Goal: Find specific page/section: Find specific page/section

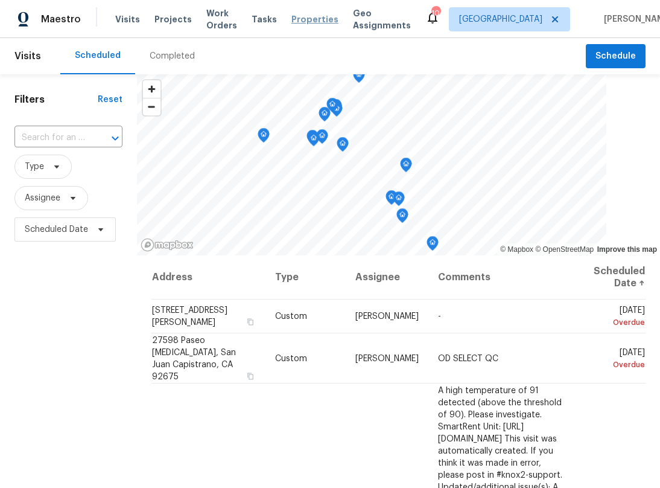
click at [316, 18] on span "Properties" at bounding box center [315, 19] width 47 height 12
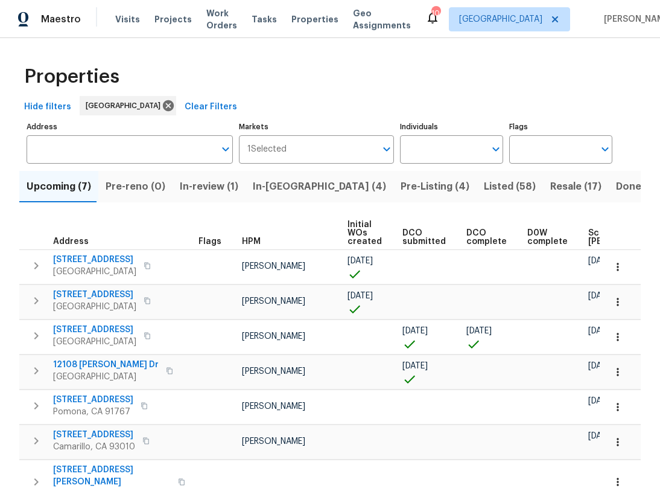
click at [484, 184] on span "Listed (58)" at bounding box center [510, 186] width 52 height 17
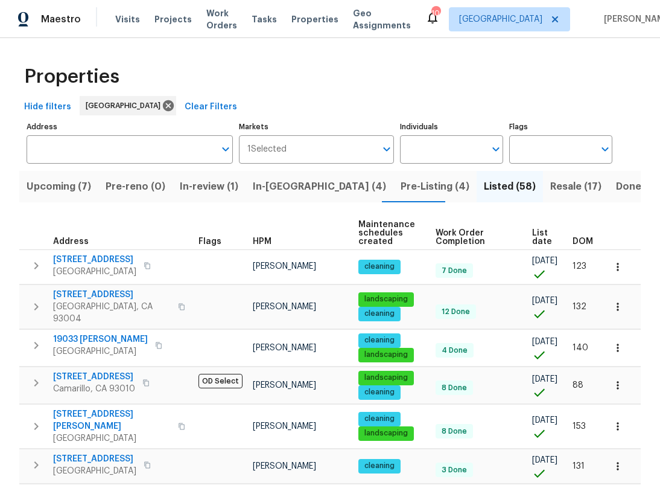
click at [262, 232] on th "HPM" at bounding box center [301, 233] width 106 height 33
click at [260, 238] on span "HPM" at bounding box center [262, 241] width 19 height 8
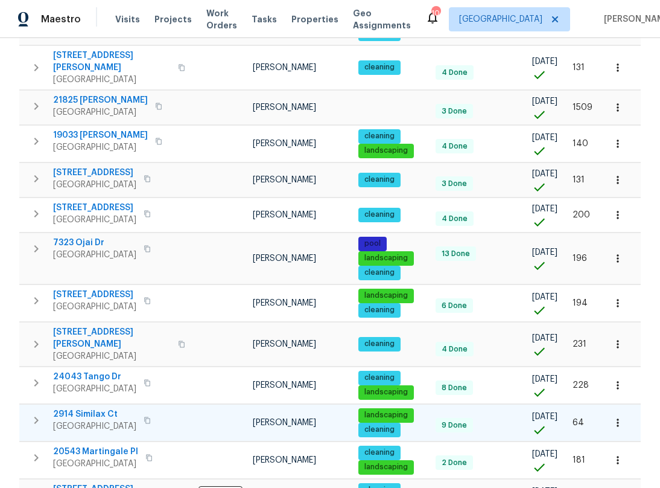
scroll to position [805, 0]
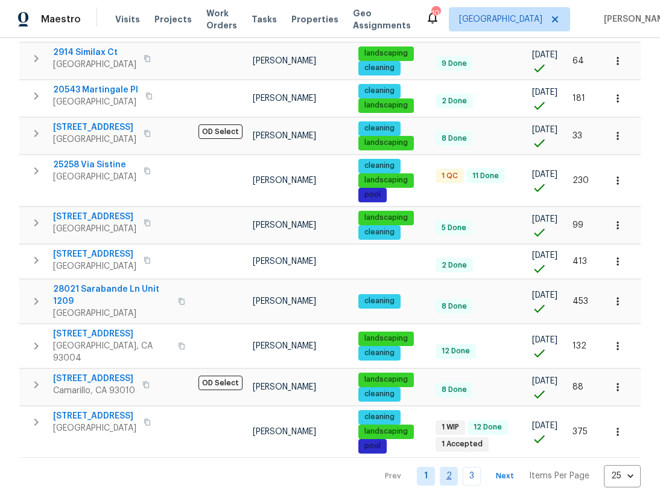
click at [441, 467] on link "2" at bounding box center [449, 476] width 18 height 19
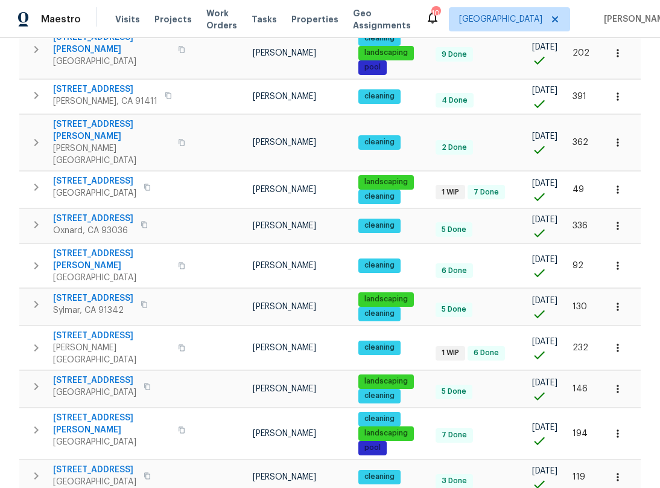
scroll to position [362, 0]
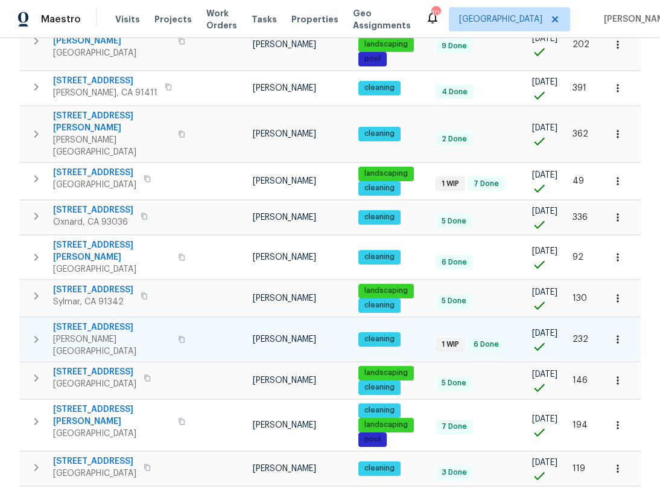
click at [130, 321] on span "[STREET_ADDRESS]" at bounding box center [112, 327] width 118 height 12
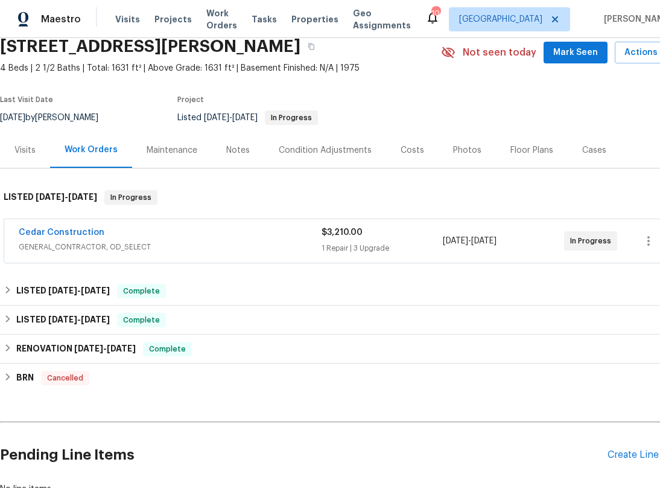
scroll to position [60, 0]
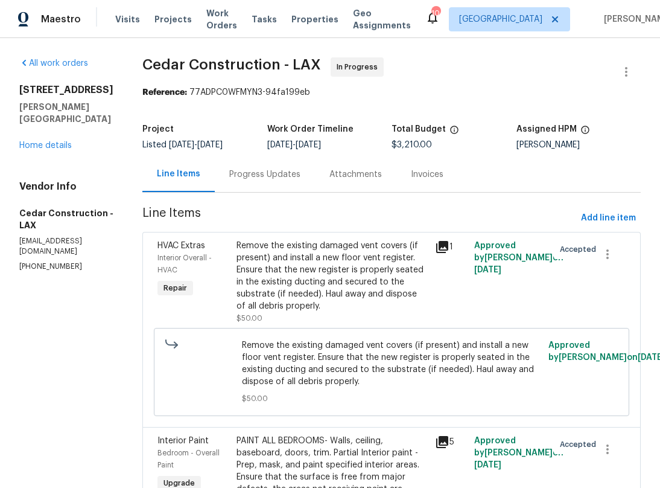
click at [447, 247] on icon at bounding box center [442, 247] width 14 height 14
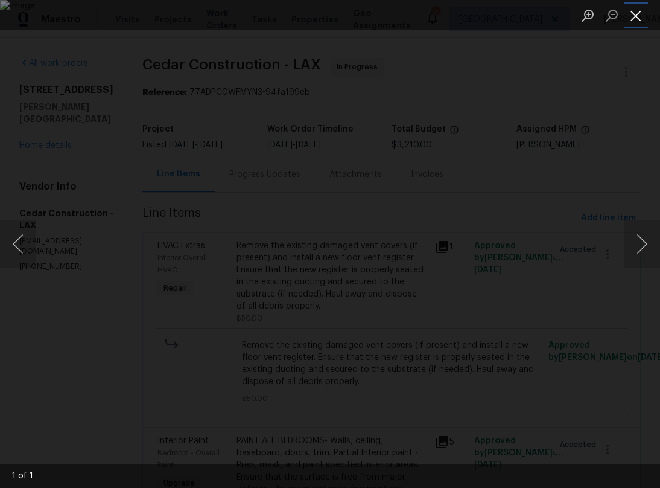
click at [635, 25] on button "Close lightbox" at bounding box center [636, 15] width 24 height 21
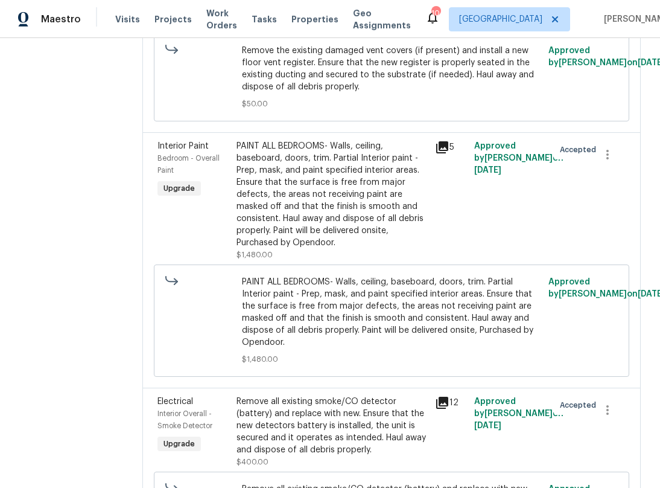
scroll to position [302, 0]
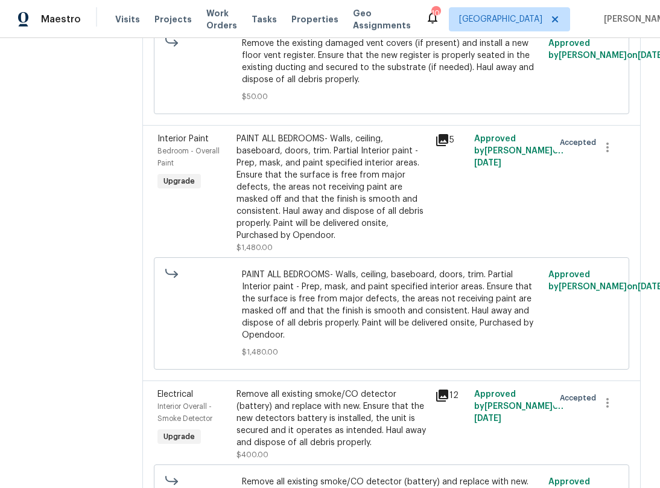
click at [448, 139] on icon at bounding box center [442, 140] width 12 height 12
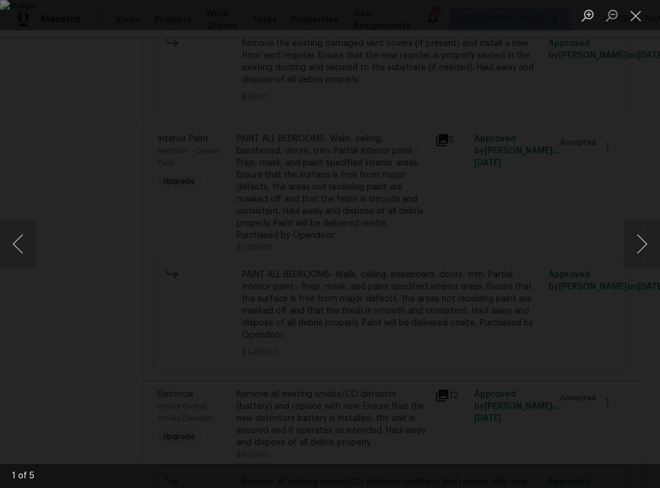
click at [564, 112] on img "Lightbox" at bounding box center [330, 244] width 660 height 488
click at [636, 27] on li "Lightbox" at bounding box center [636, 15] width 24 height 30
click at [638, 24] on button "Close lightbox" at bounding box center [636, 15] width 24 height 21
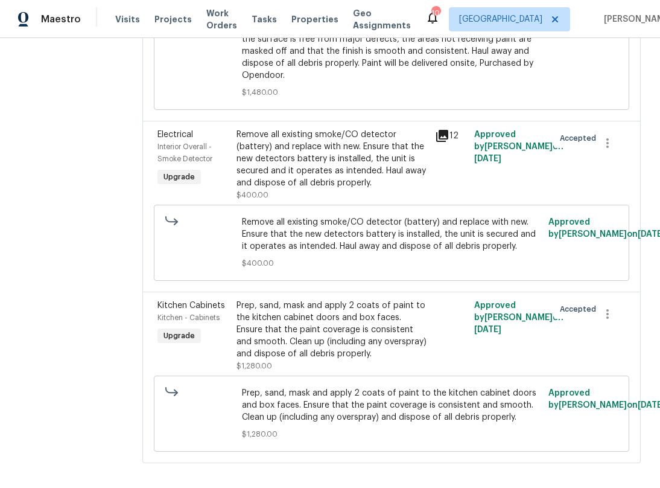
scroll to position [601, 0]
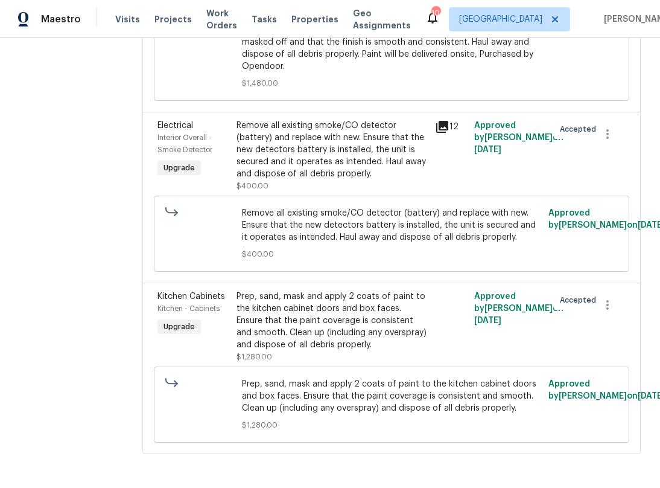
click at [318, 290] on div "Prep, sand, mask and apply 2 coats of paint to the kitchen cabinet doors and bo…" at bounding box center [332, 320] width 191 height 60
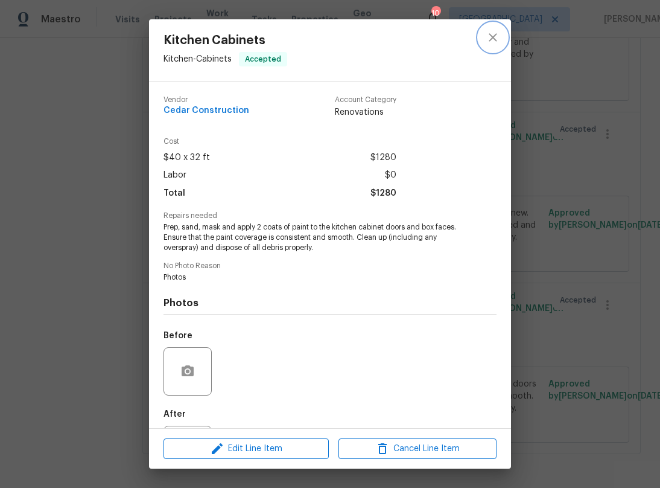
click at [492, 42] on icon "close" at bounding box center [493, 37] width 14 height 14
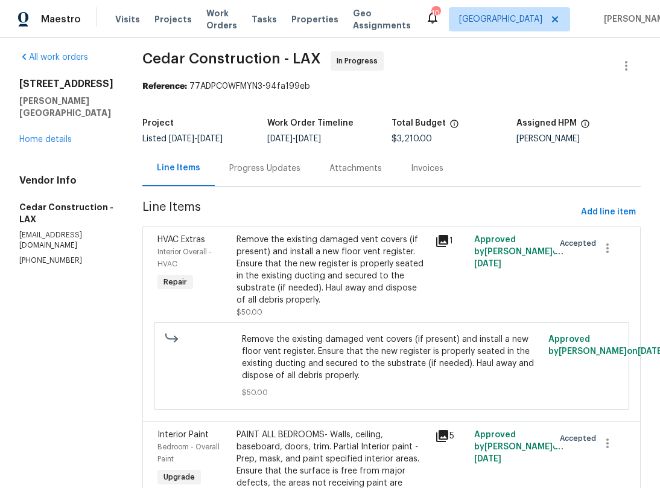
scroll to position [0, 0]
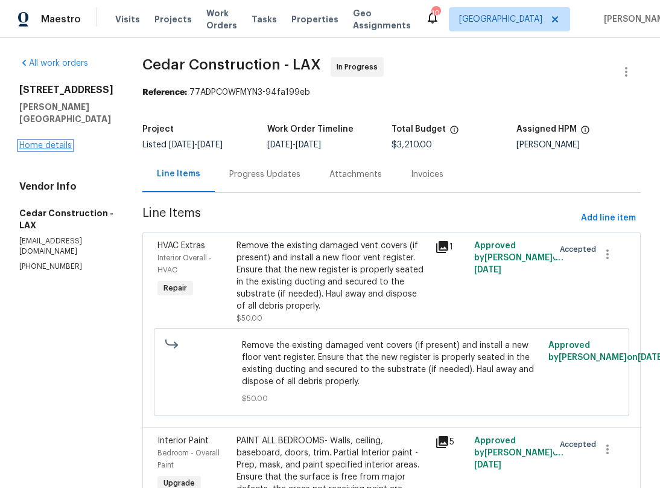
click at [48, 145] on link "Home details" at bounding box center [45, 145] width 53 height 8
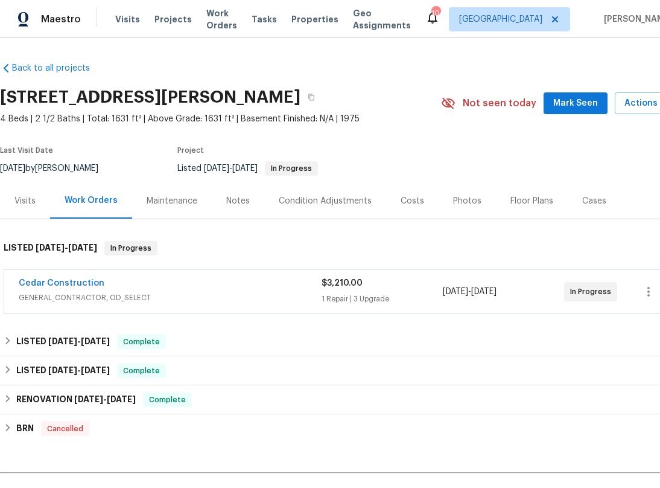
drag, startPoint x: 520, startPoint y: 171, endPoint x: 363, endPoint y: 179, distance: 157.2
